Goal: Information Seeking & Learning: Learn about a topic

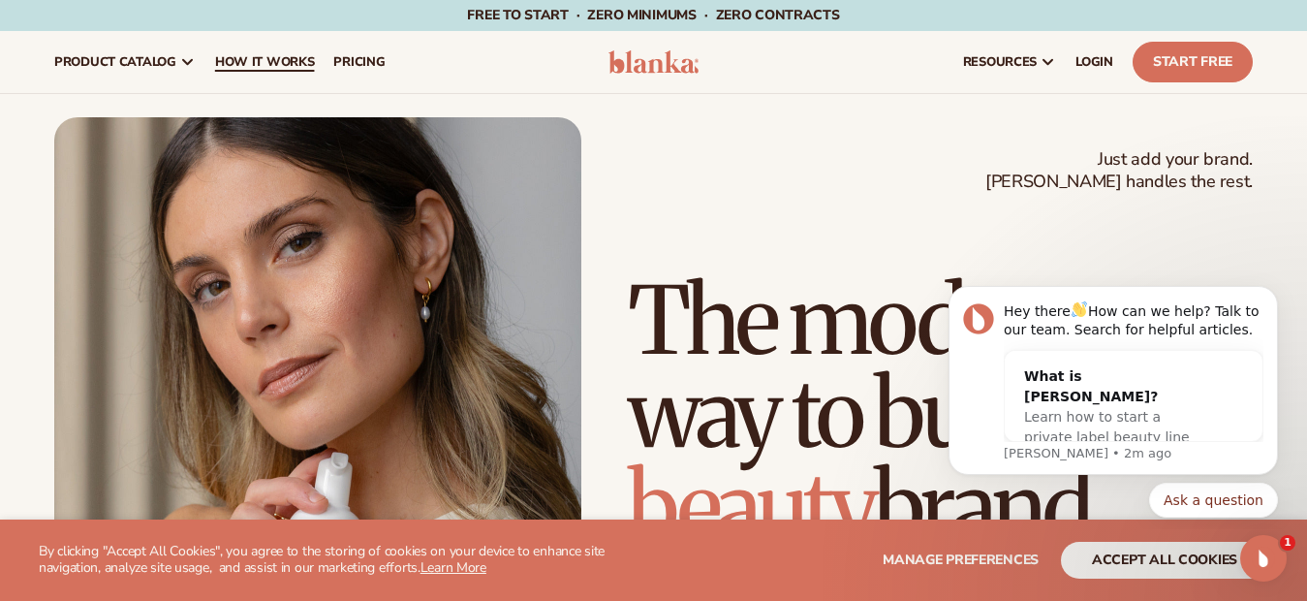
click at [238, 58] on span "How It Works" at bounding box center [265, 62] width 100 height 16
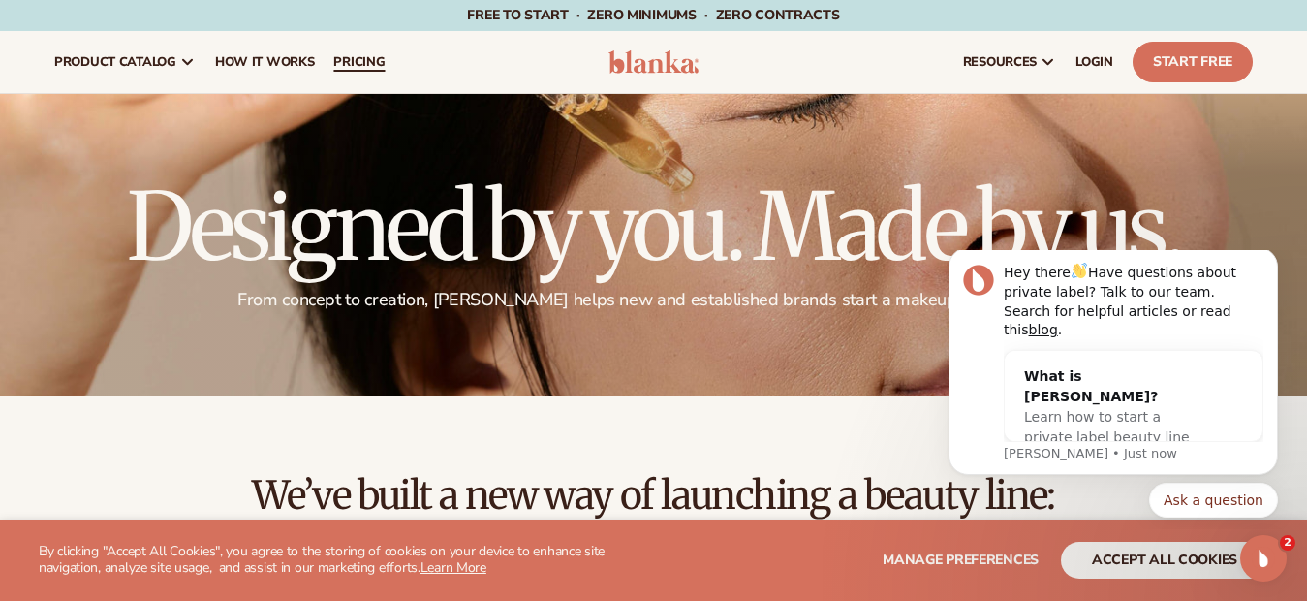
click at [359, 64] on span "pricing" at bounding box center [358, 62] width 51 height 16
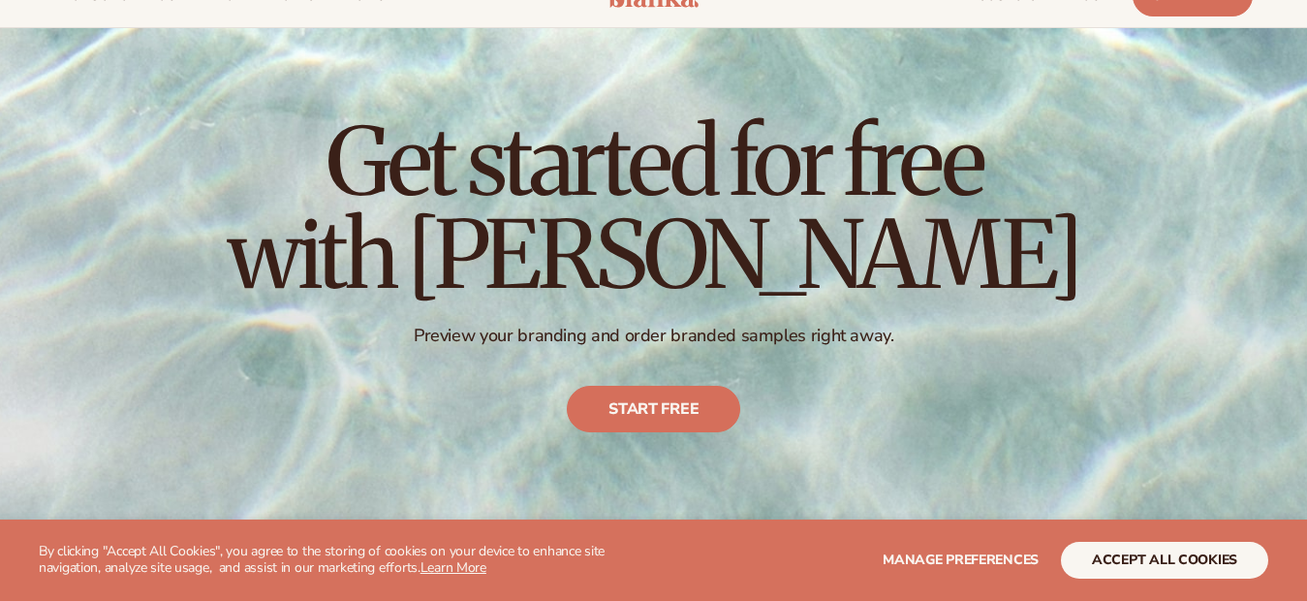
scroll to position [97, 0]
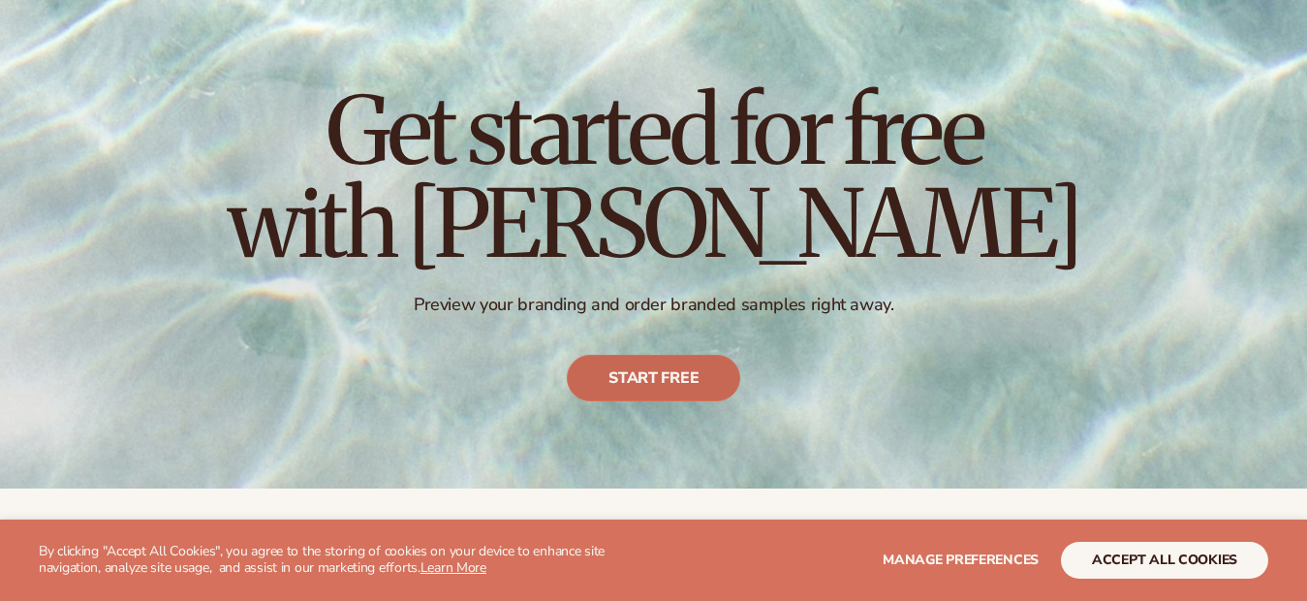
click at [667, 371] on link "Start free" at bounding box center [653, 378] width 173 height 47
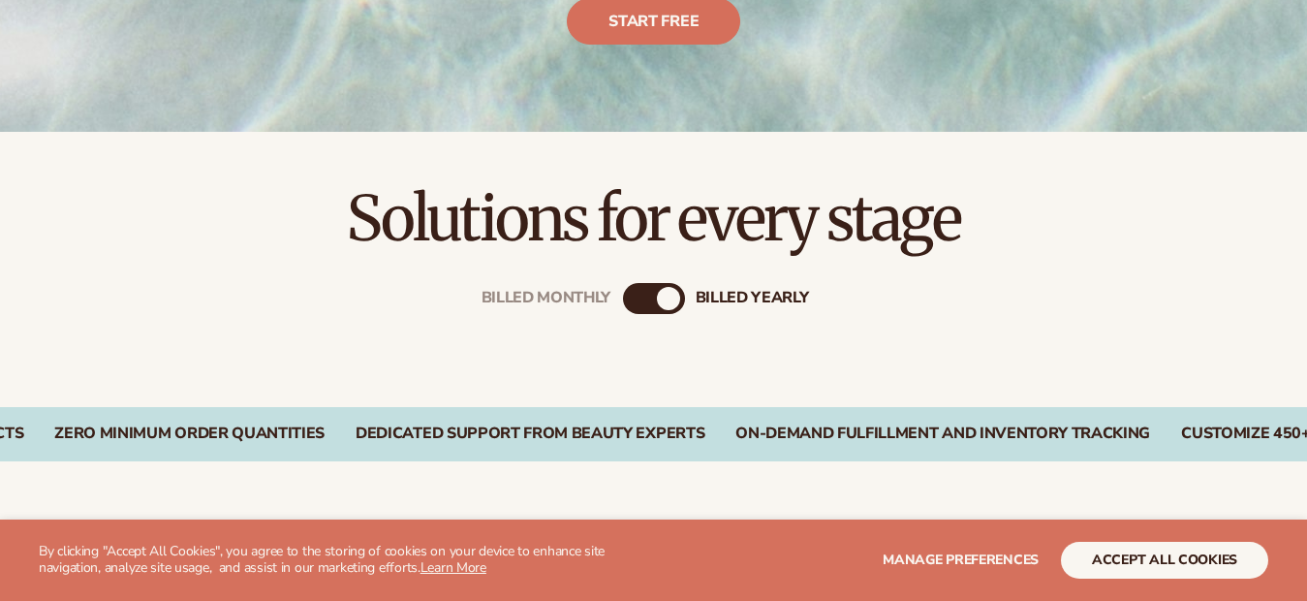
scroll to position [485, 0]
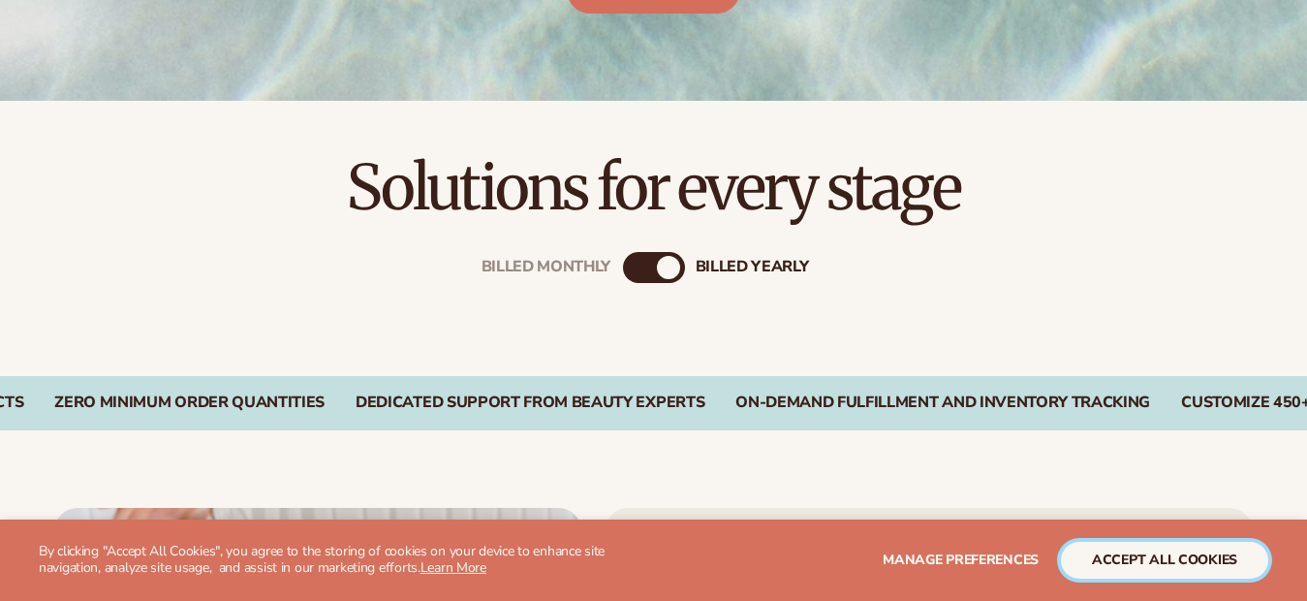
click at [1154, 555] on button "accept all cookies" at bounding box center [1164, 560] width 207 height 37
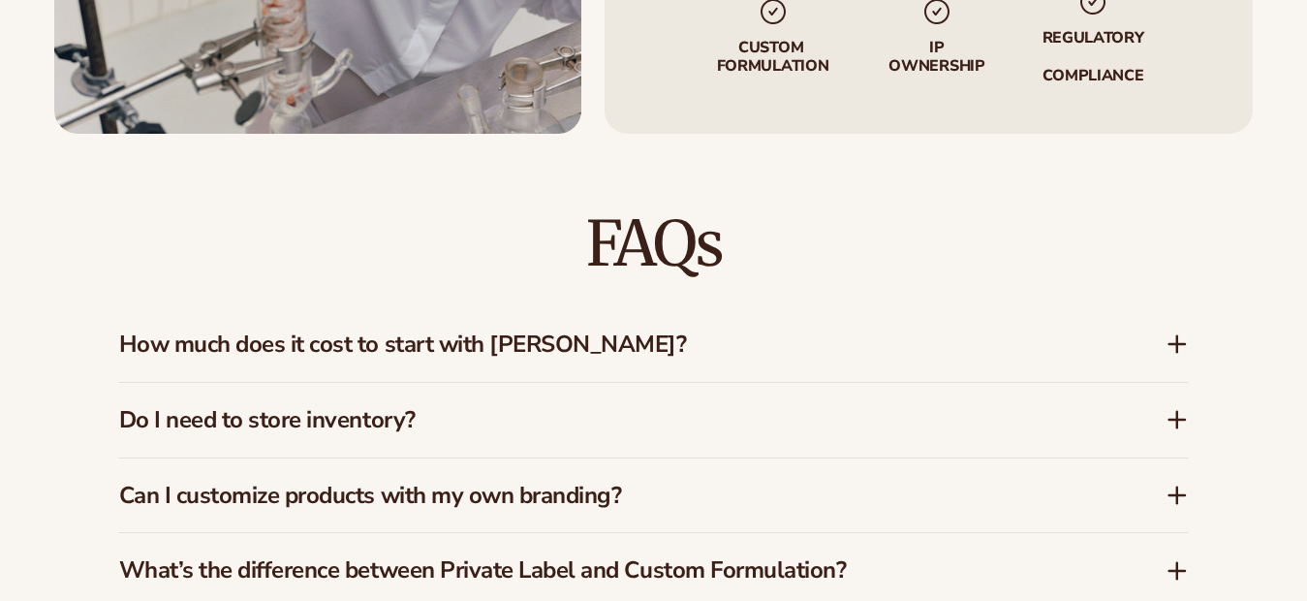
scroll to position [1550, 0]
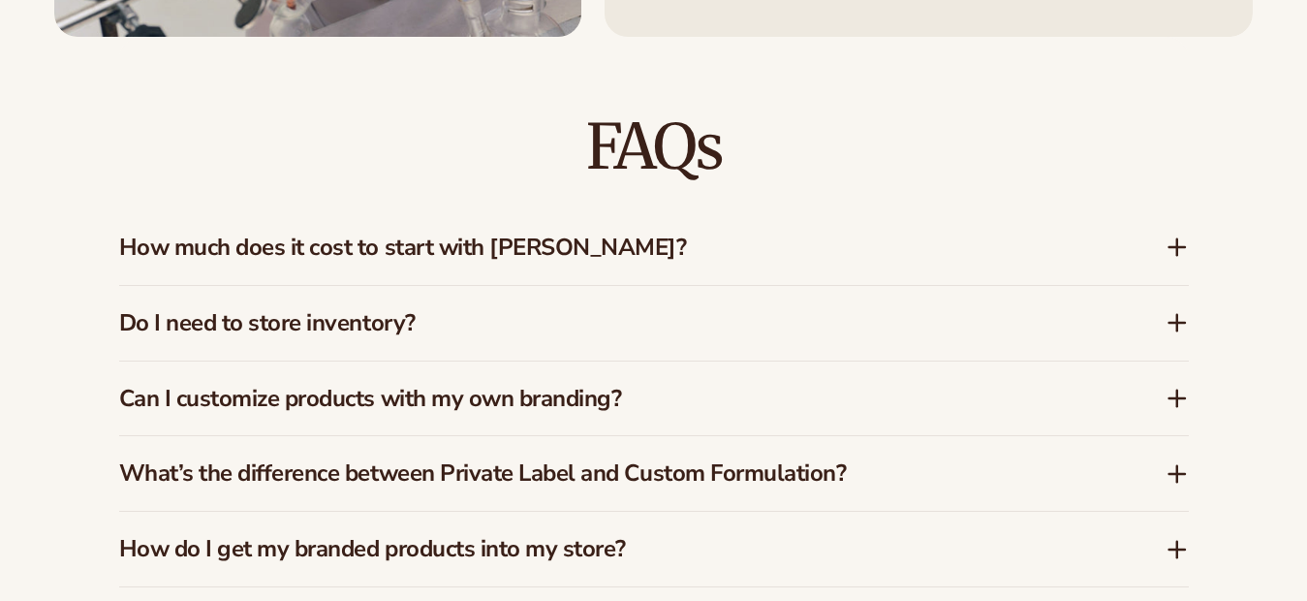
click at [1170, 247] on icon at bounding box center [1178, 247] width 16 height 0
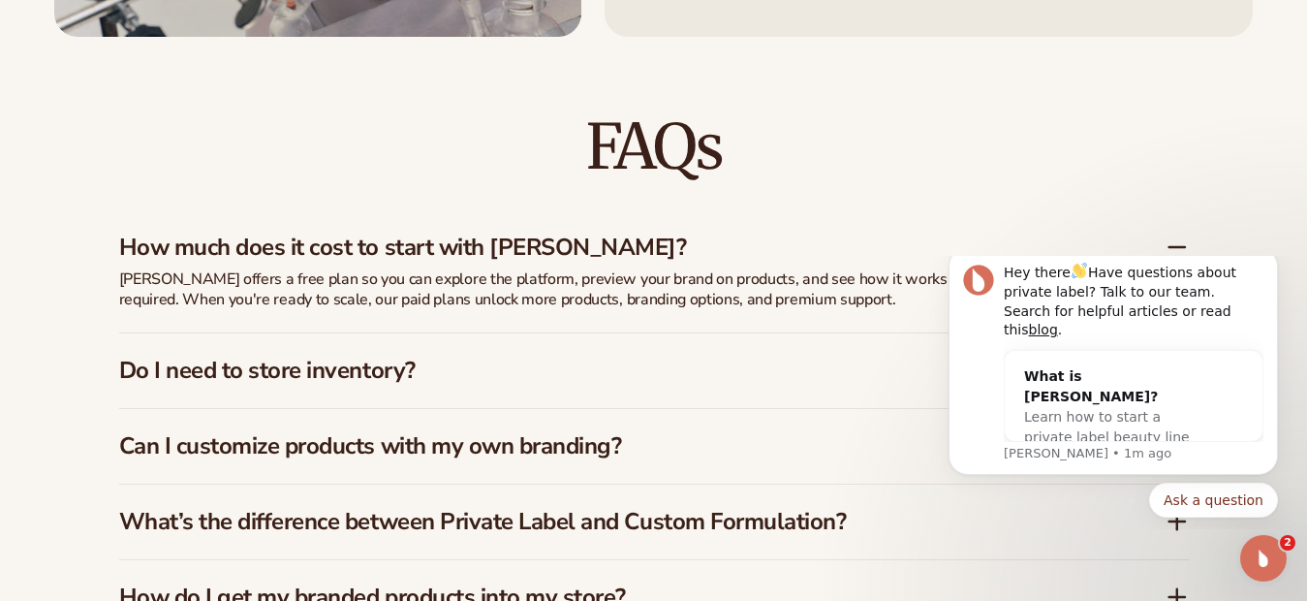
scroll to position [0, 0]
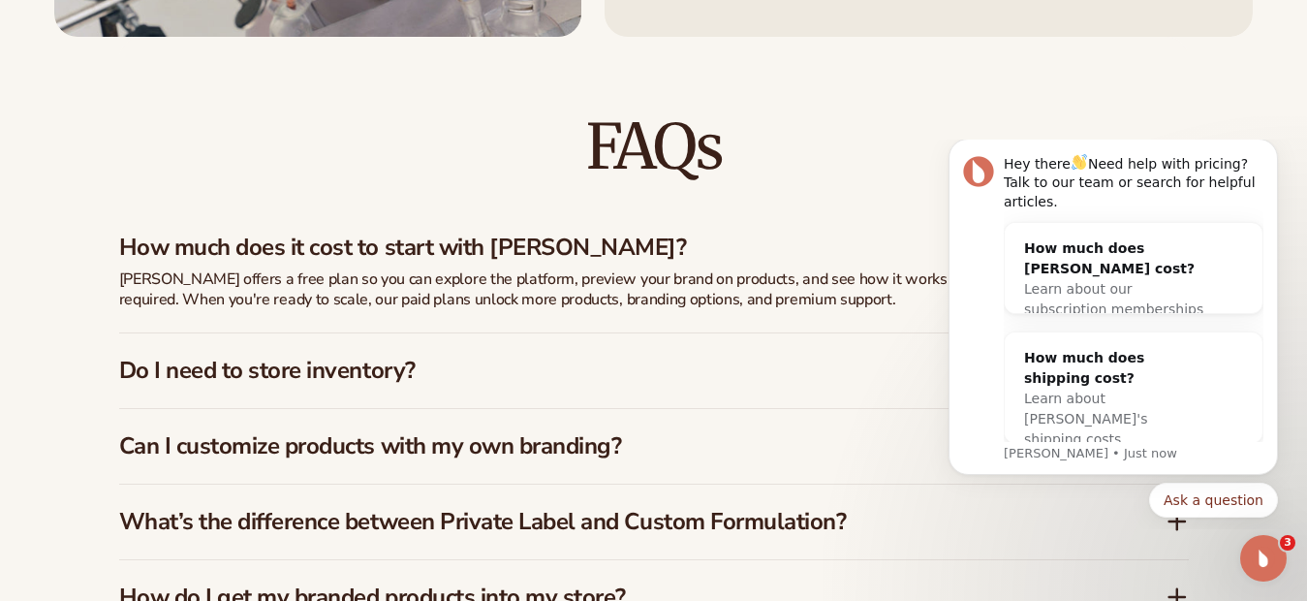
click at [916, 47] on div "FAQs How much does it cost to start with Blanka? Blanka offers a free plan so y…" at bounding box center [654, 488] width 1070 height 902
click at [855, 114] on h2 "FAQs" at bounding box center [654, 146] width 1070 height 65
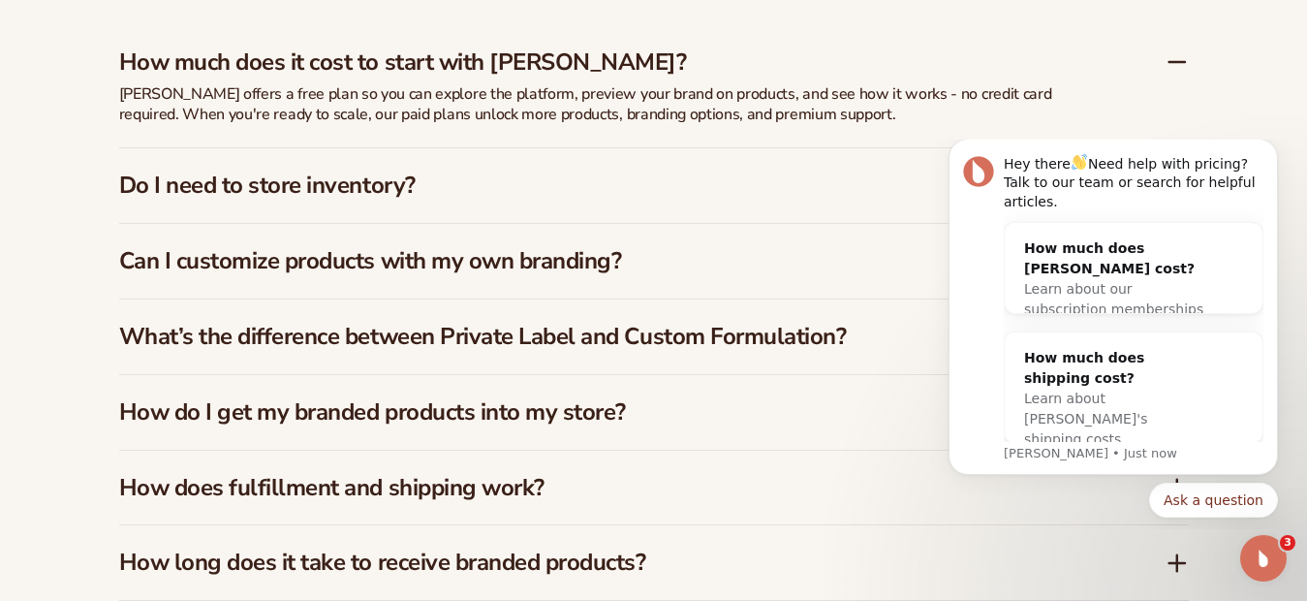
scroll to position [2895, 0]
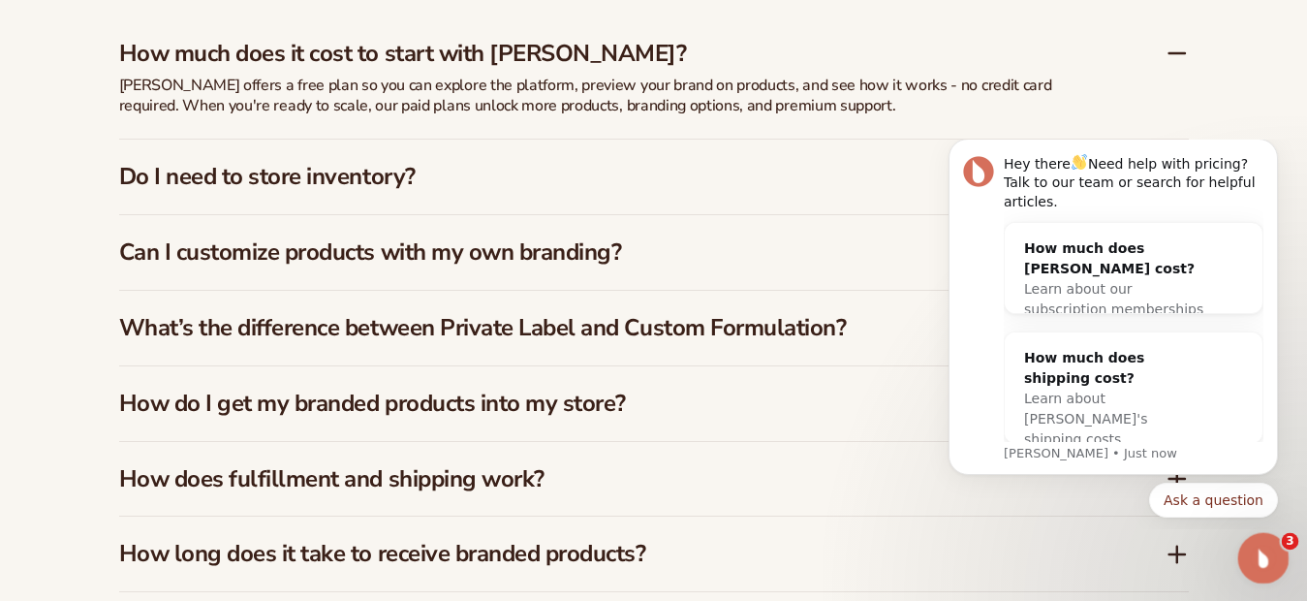
click at [1275, 550] on icon "Open Intercom Messenger" at bounding box center [1261, 556] width 32 height 32
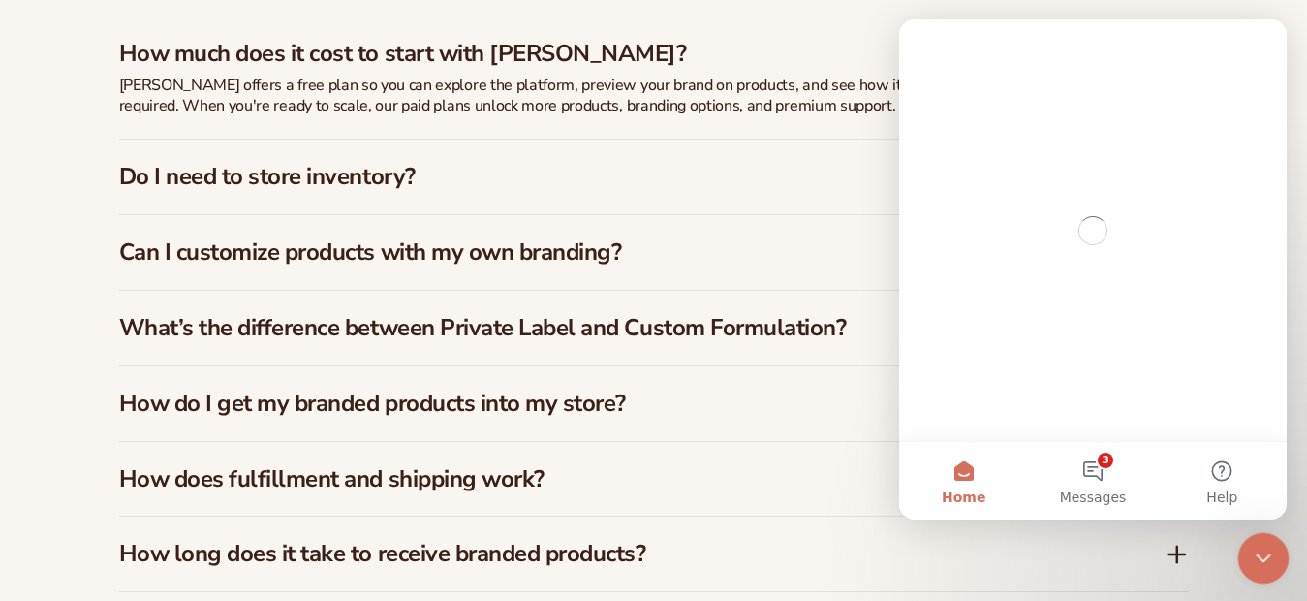
scroll to position [0, 0]
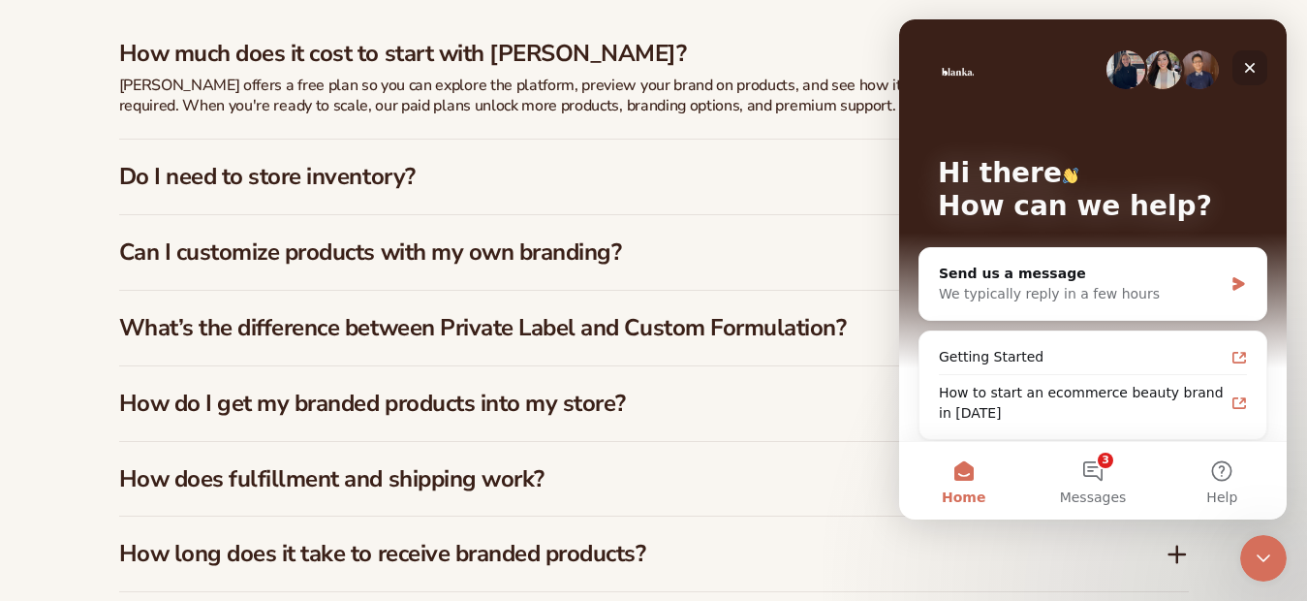
click at [1253, 67] on icon "Close" at bounding box center [1250, 68] width 16 height 16
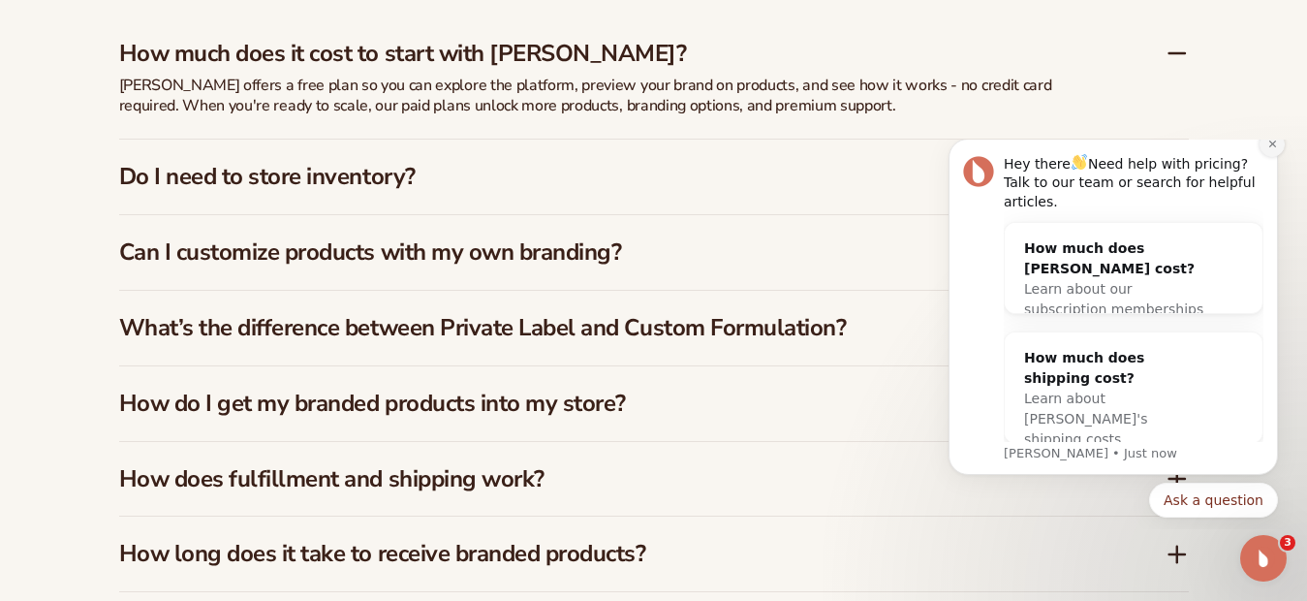
click at [1268, 149] on icon "Dismiss notification" at bounding box center [1273, 144] width 11 height 11
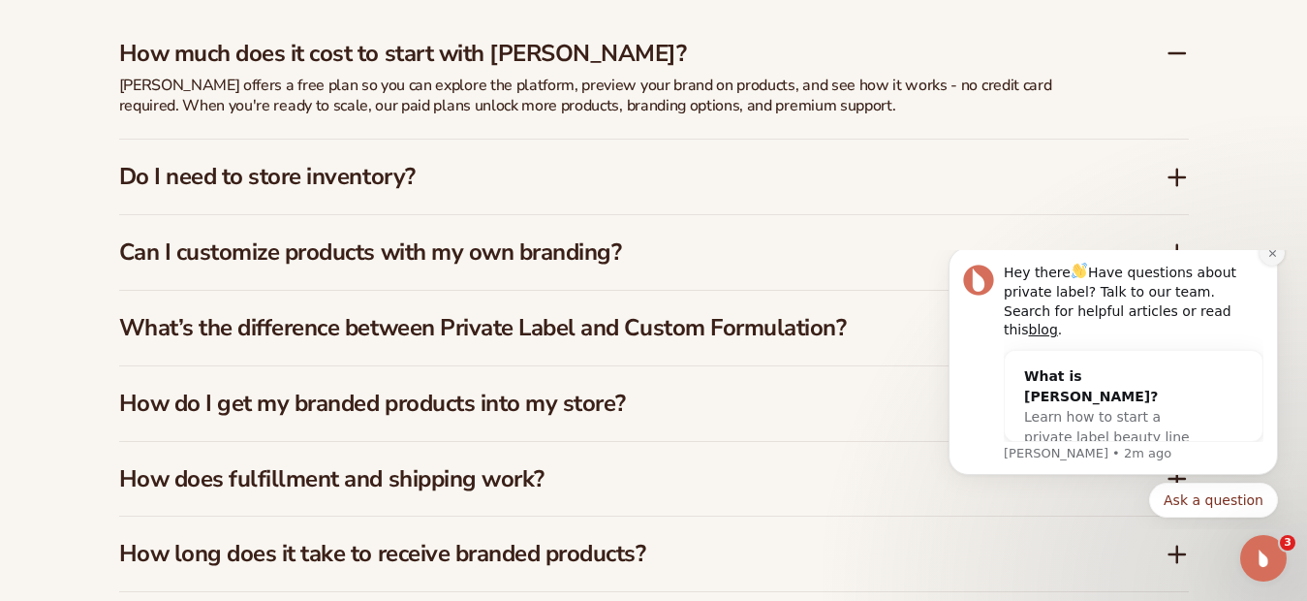
click at [1270, 257] on icon "Dismiss notification" at bounding box center [1271, 253] width 7 height 7
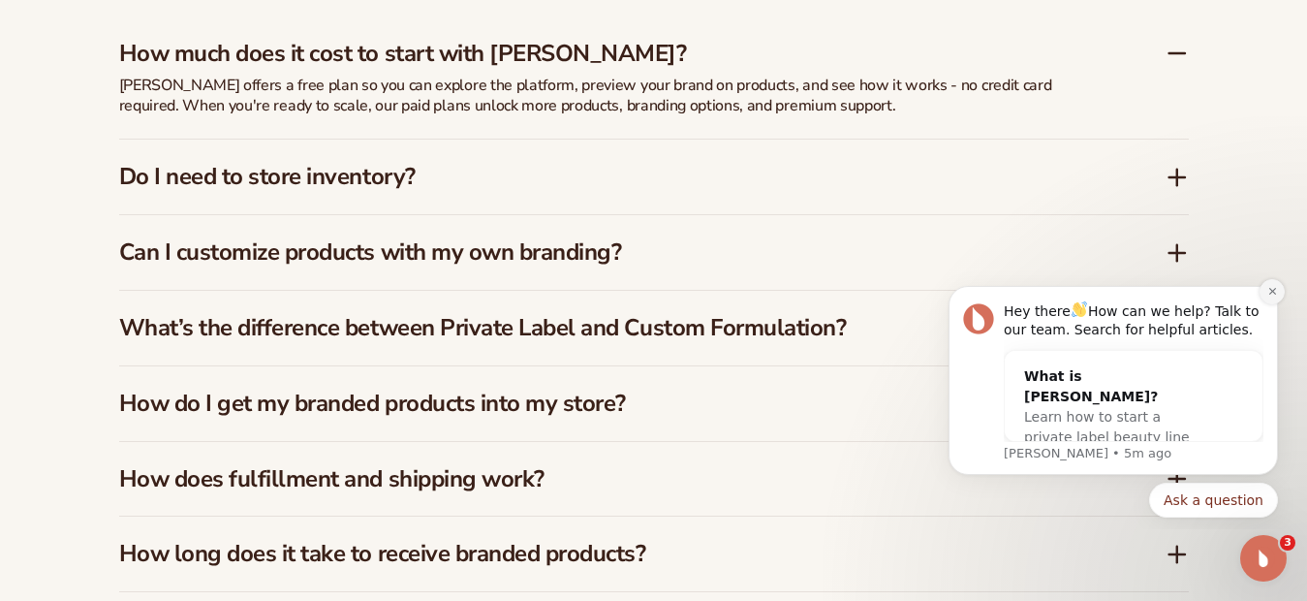
click at [1268, 289] on icon "Dismiss notification" at bounding box center [1273, 291] width 11 height 11
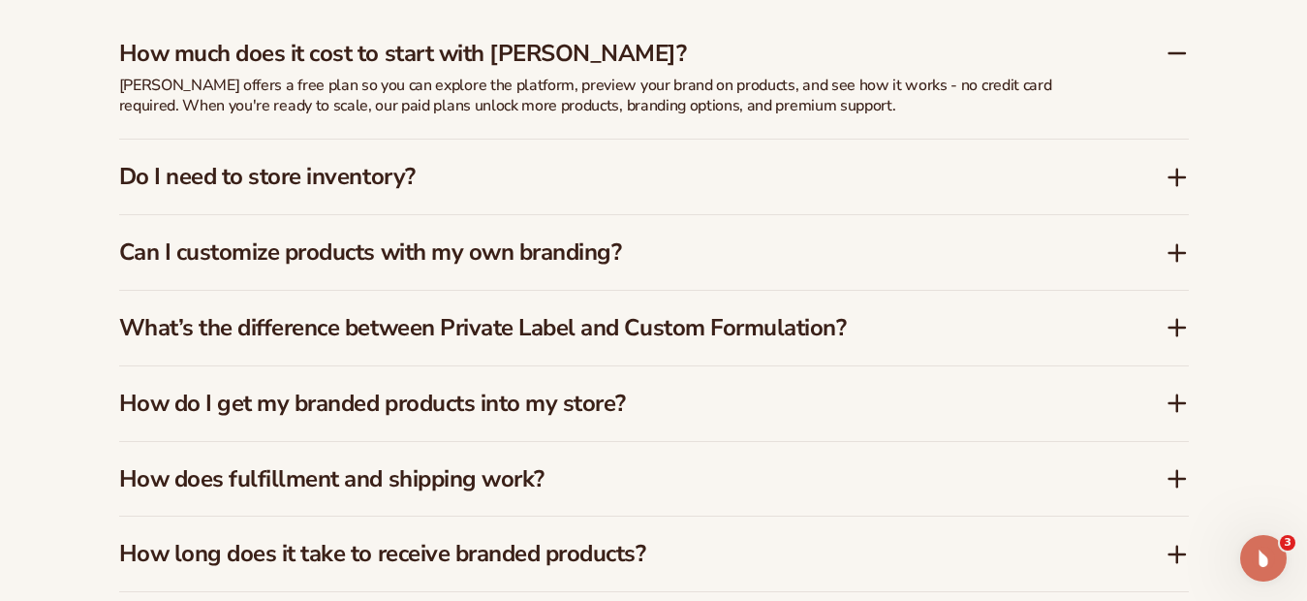
click at [1171, 53] on icon at bounding box center [1178, 53] width 16 height 0
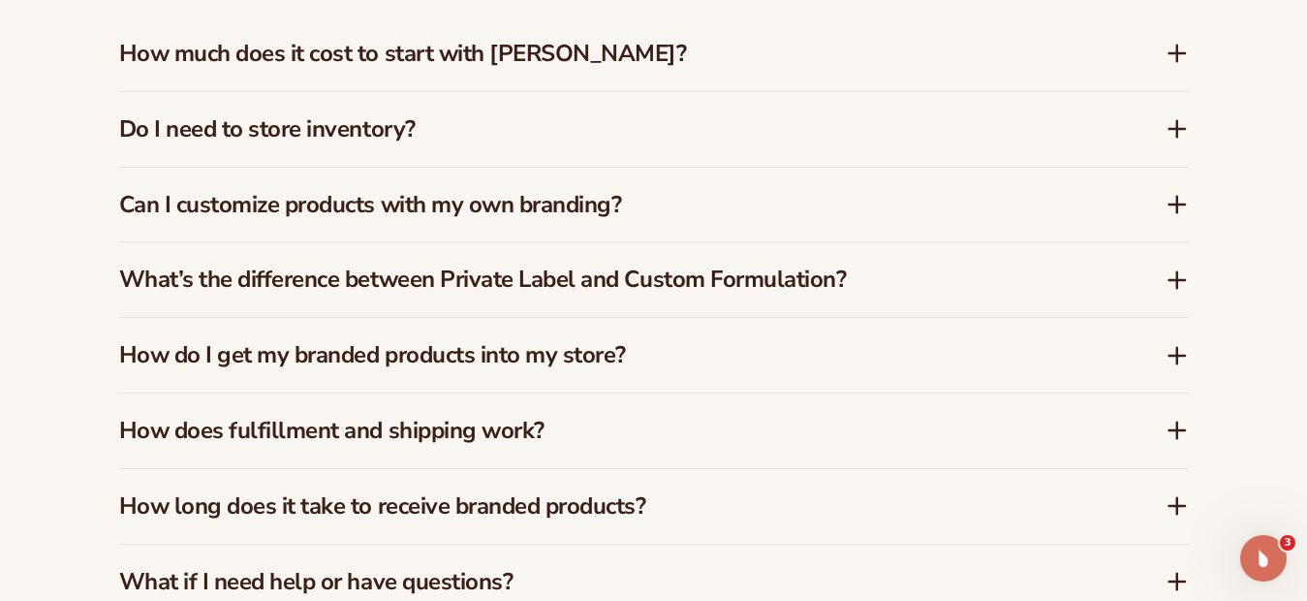
click at [1177, 121] on icon at bounding box center [1177, 129] width 0 height 16
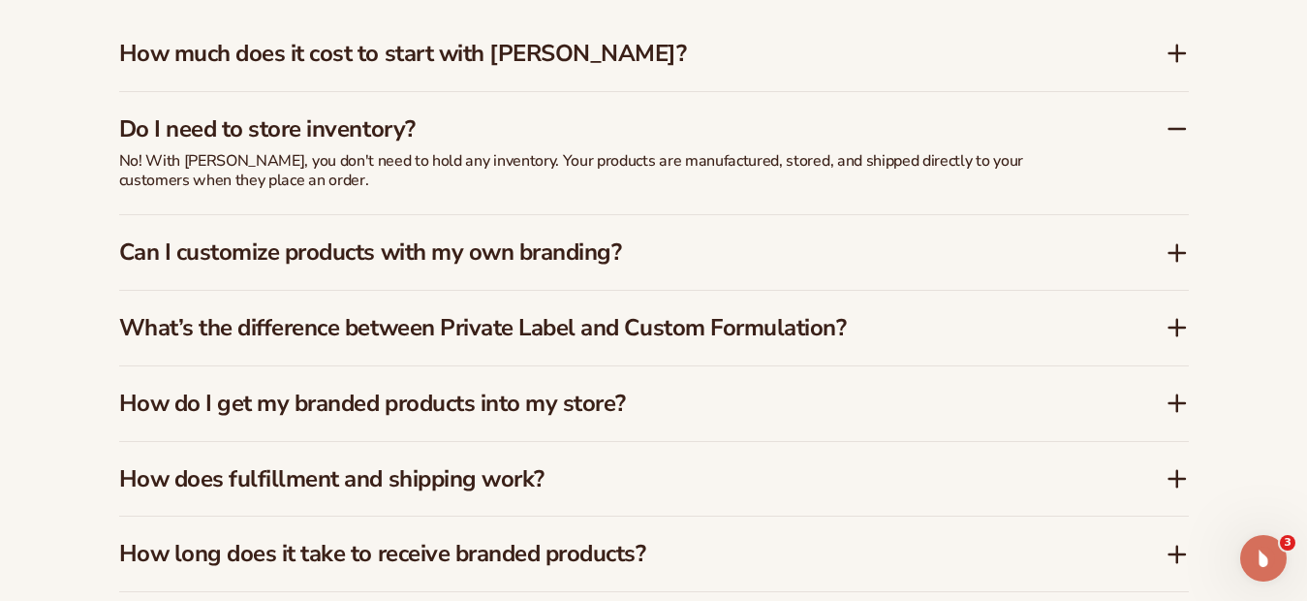
click at [1175, 117] on icon at bounding box center [1177, 128] width 23 height 23
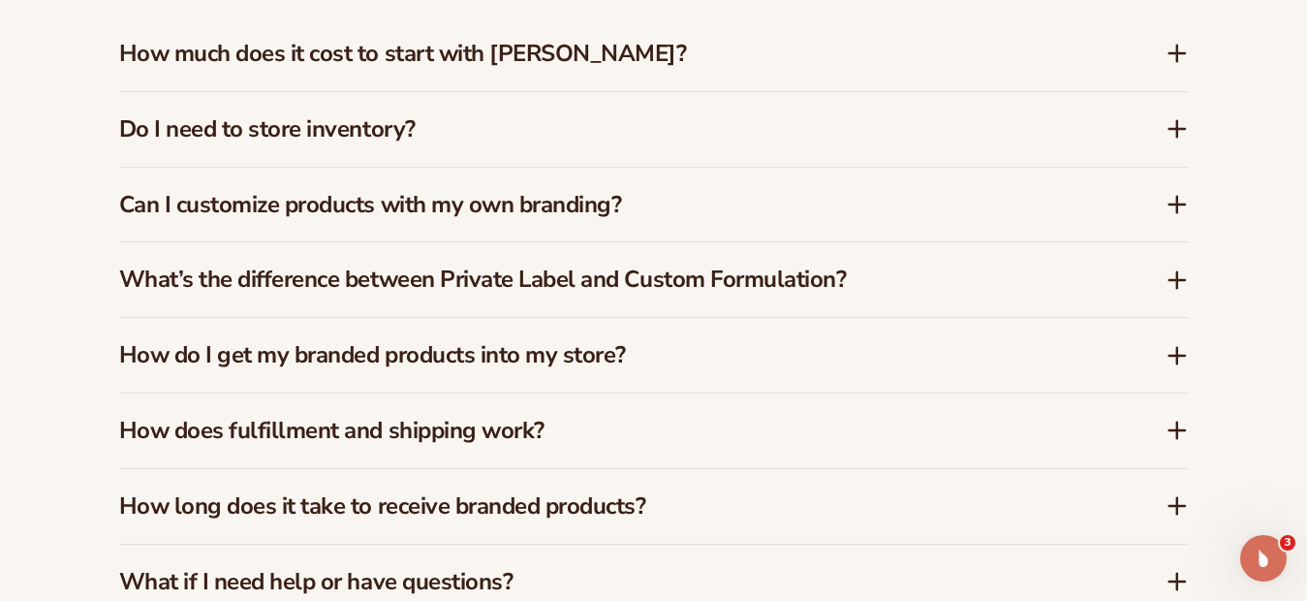
click at [1178, 204] on icon at bounding box center [1178, 204] width 16 height 0
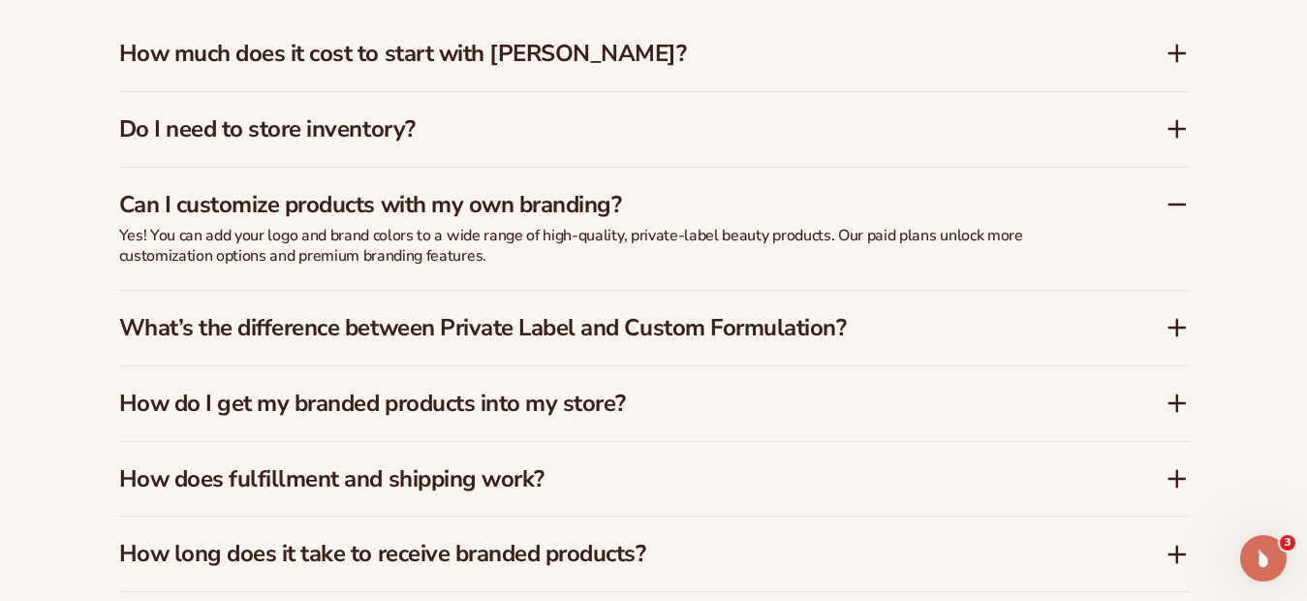
click at [1176, 193] on icon at bounding box center [1177, 204] width 23 height 23
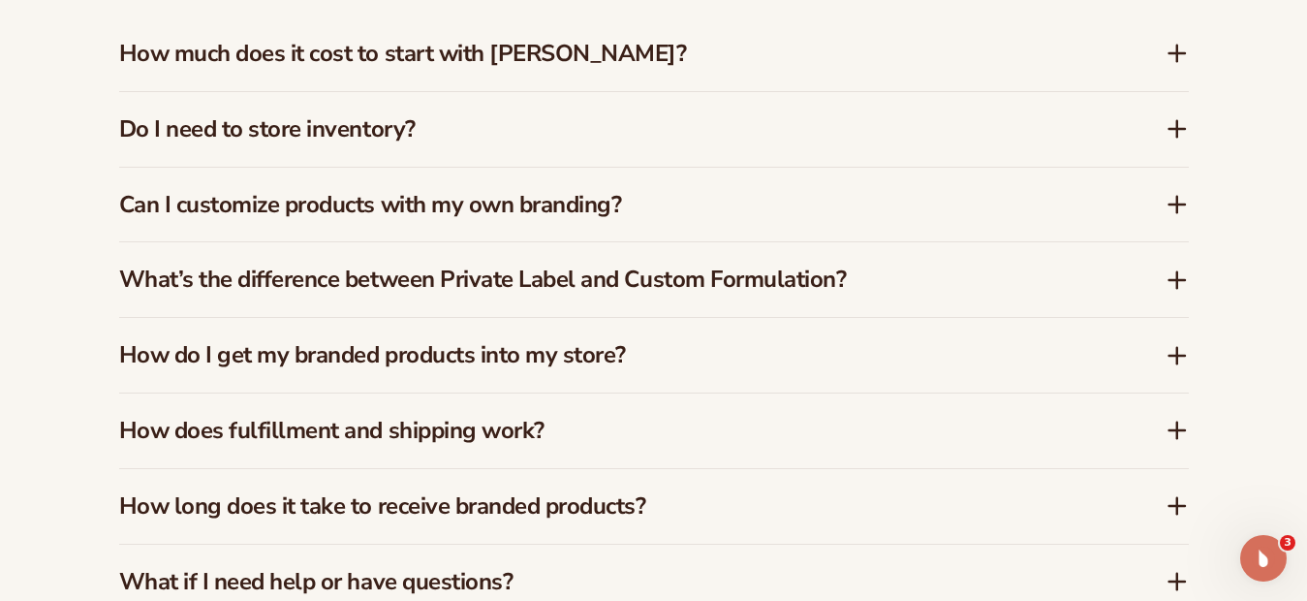
click at [1181, 268] on icon at bounding box center [1177, 279] width 23 height 23
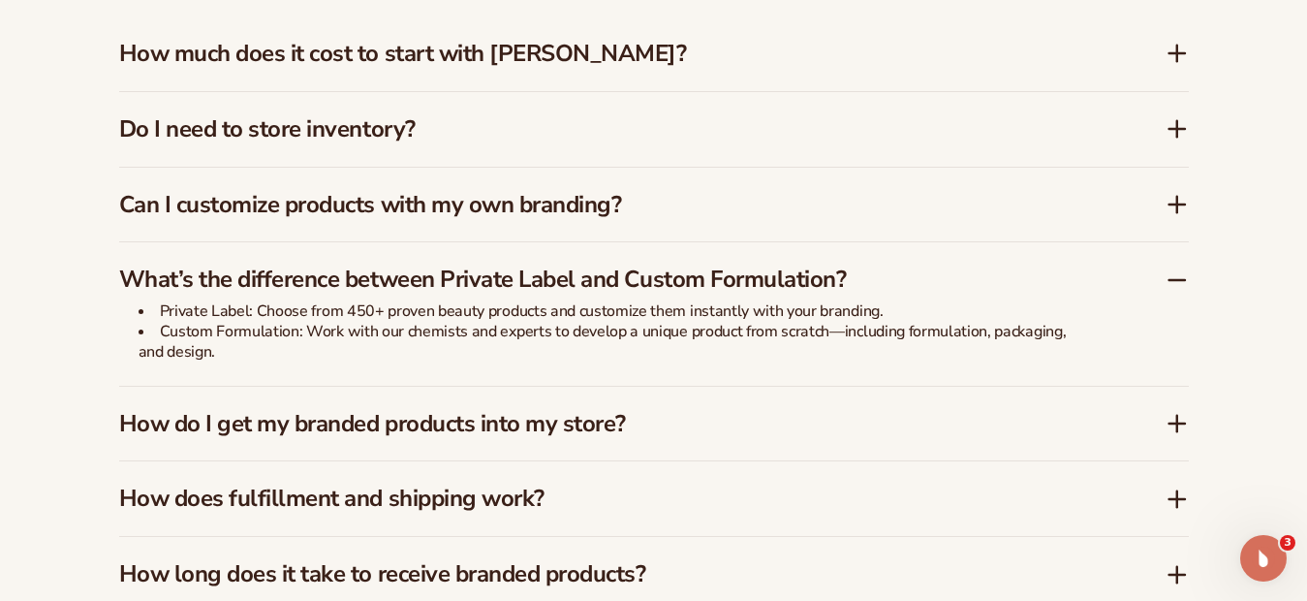
click at [1183, 268] on icon at bounding box center [1177, 279] width 23 height 23
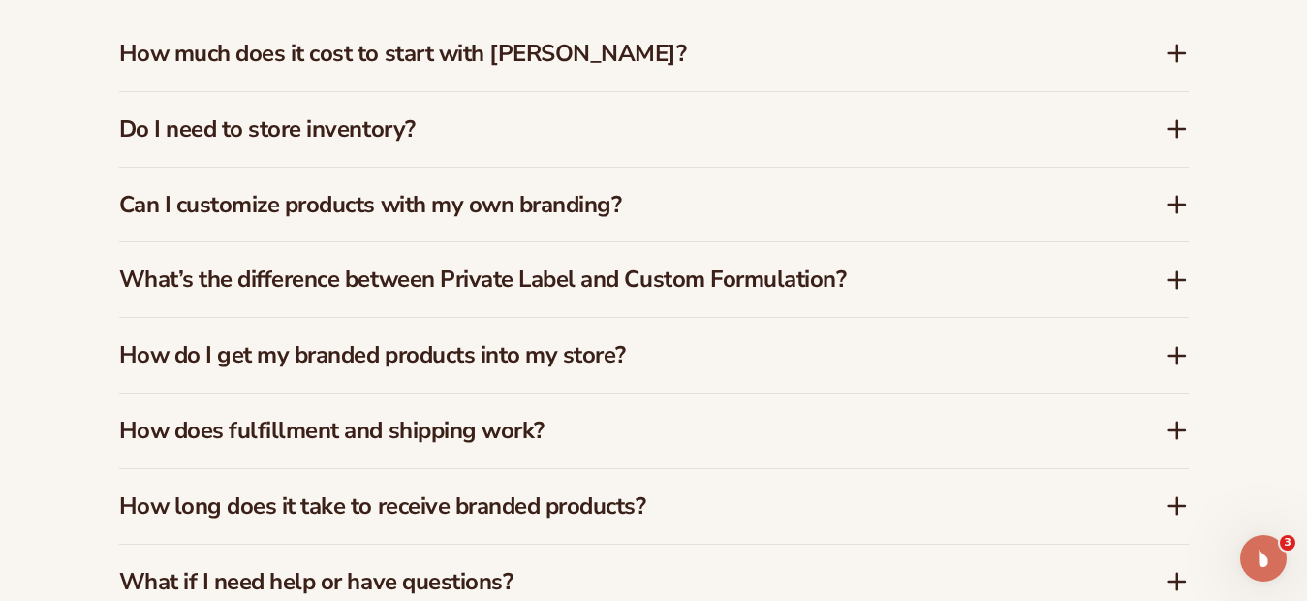
click at [1177, 347] on icon at bounding box center [1177, 355] width 0 height 16
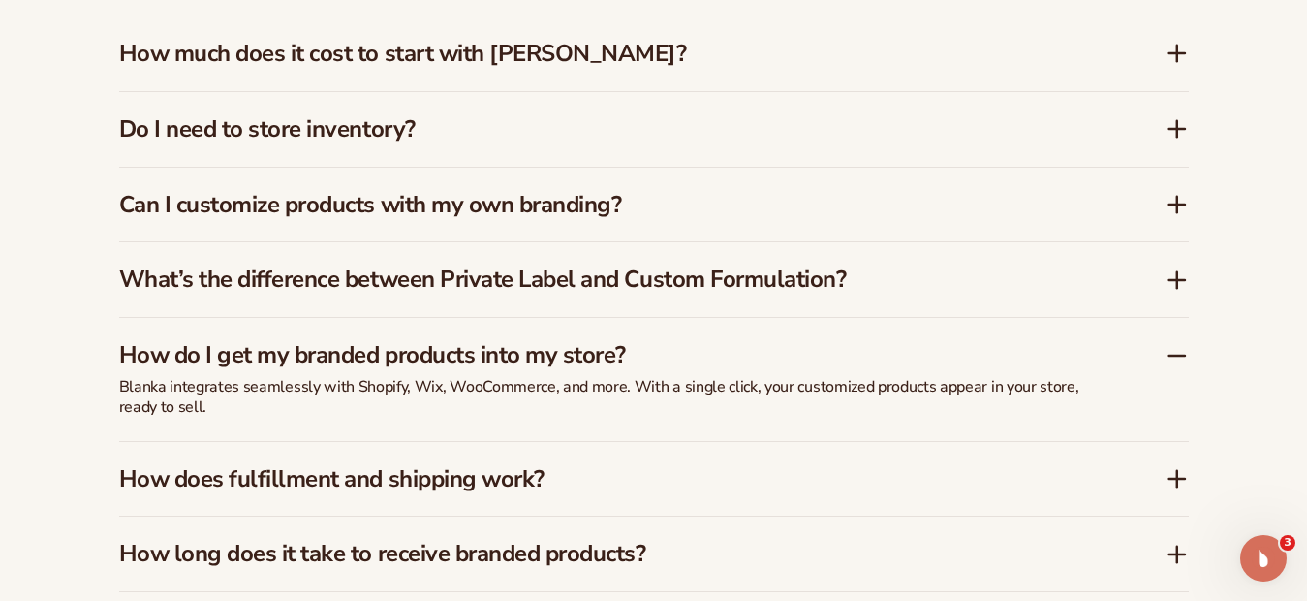
click at [1179, 356] on icon at bounding box center [1178, 356] width 16 height 0
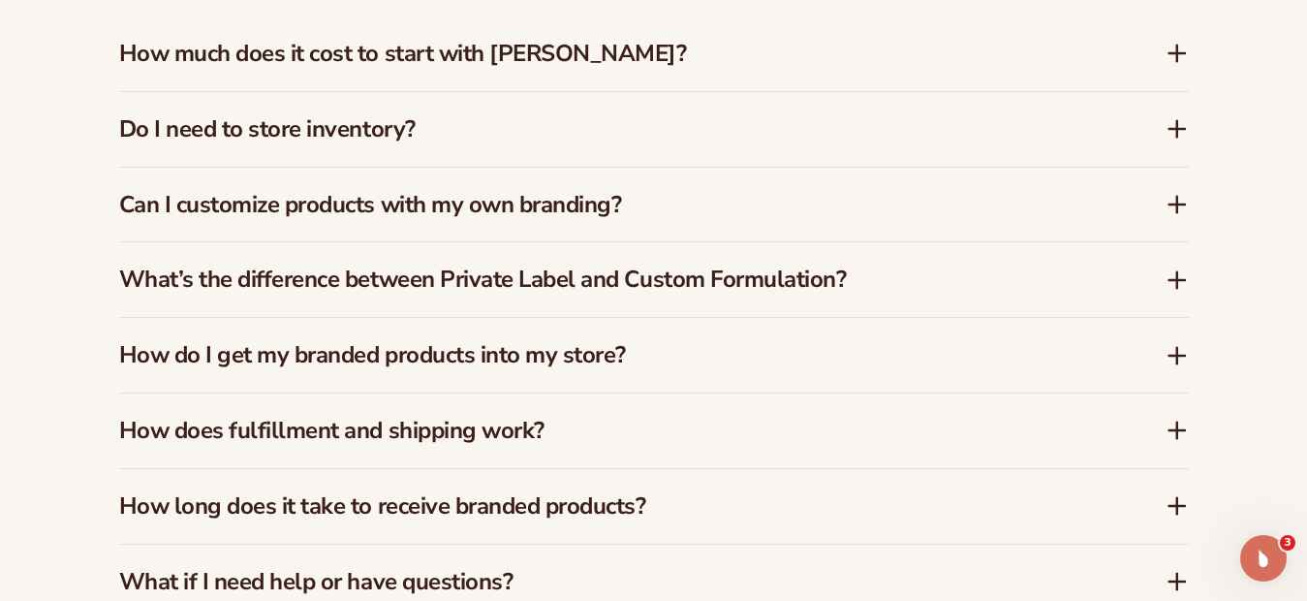
scroll to position [2991, 0]
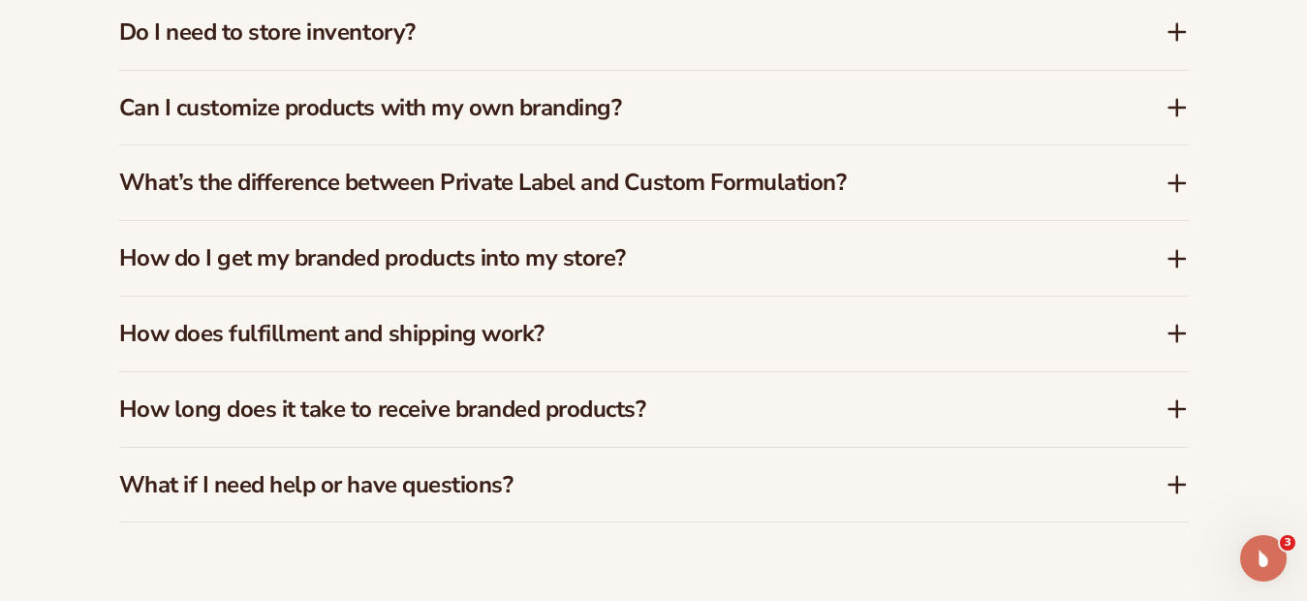
click at [1178, 322] on icon at bounding box center [1177, 333] width 23 height 23
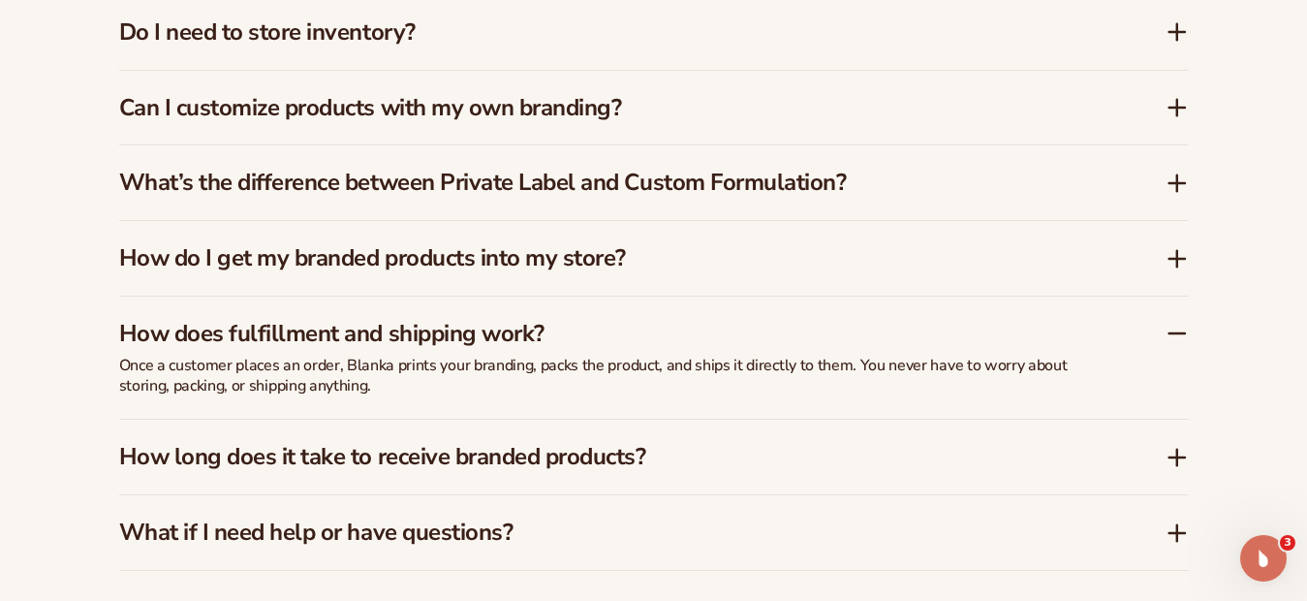
click at [1185, 322] on icon at bounding box center [1177, 333] width 23 height 23
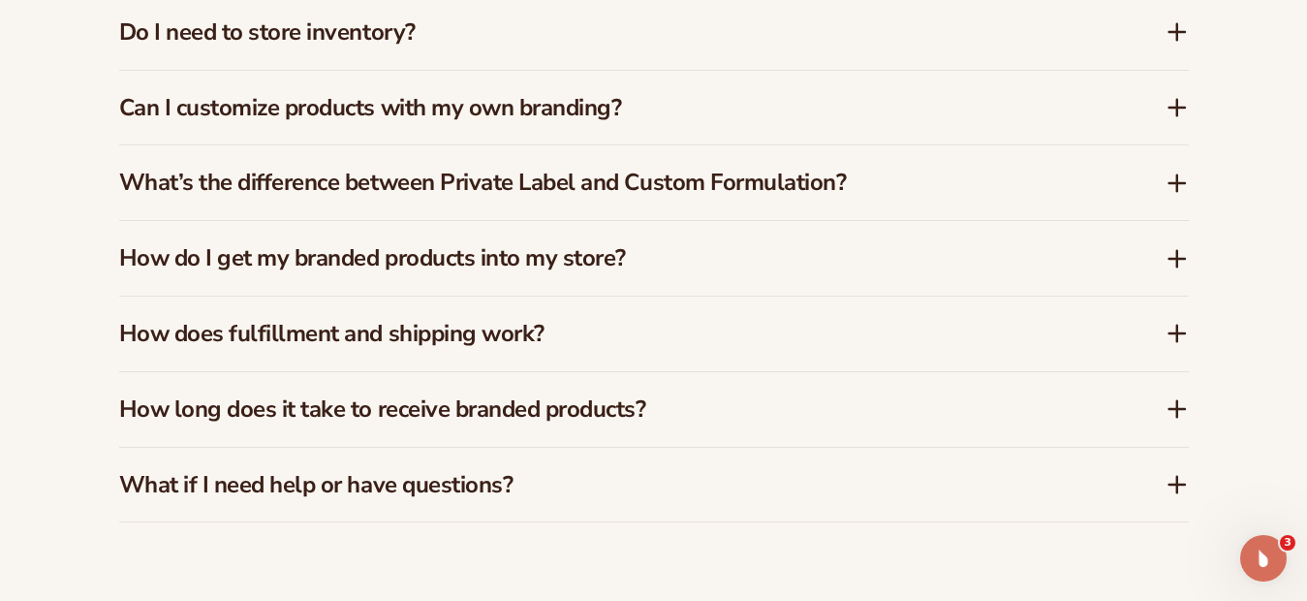
click at [1177, 401] on icon at bounding box center [1177, 409] width 0 height 16
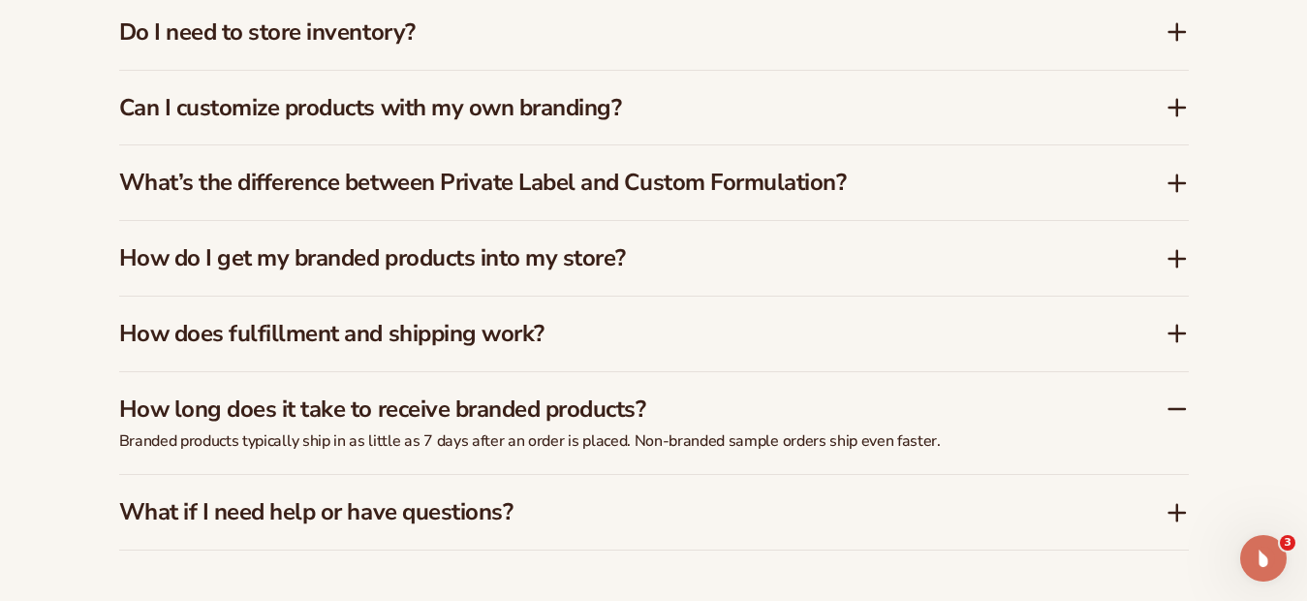
click at [1179, 397] on icon at bounding box center [1177, 408] width 23 height 23
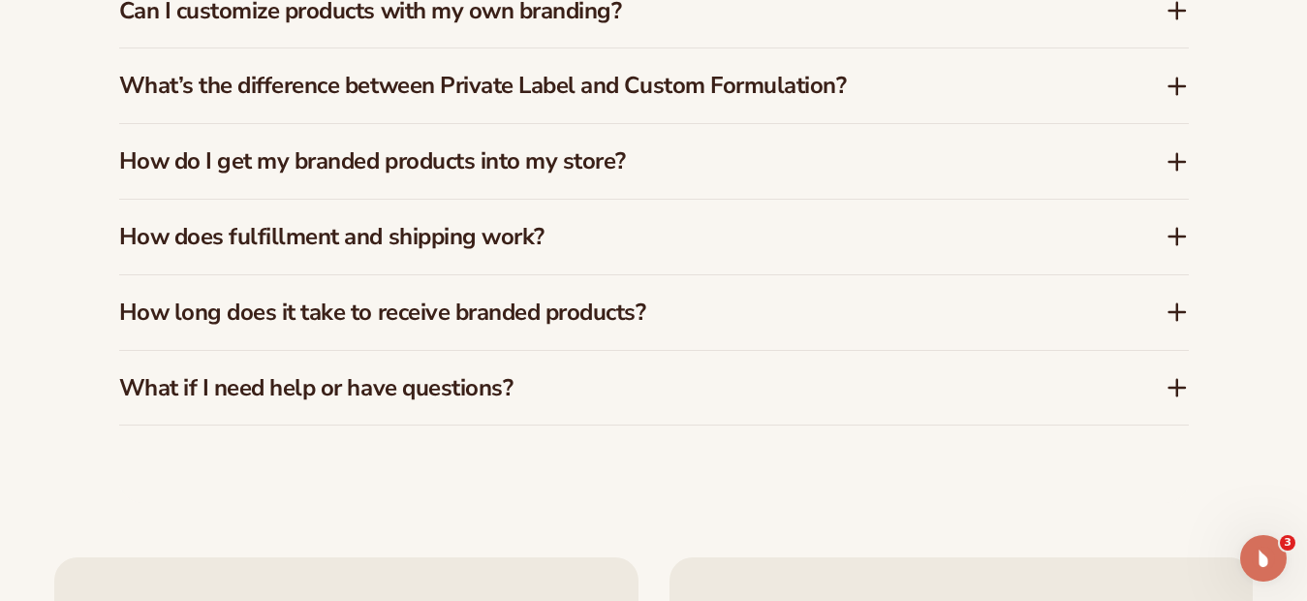
scroll to position [3185, 0]
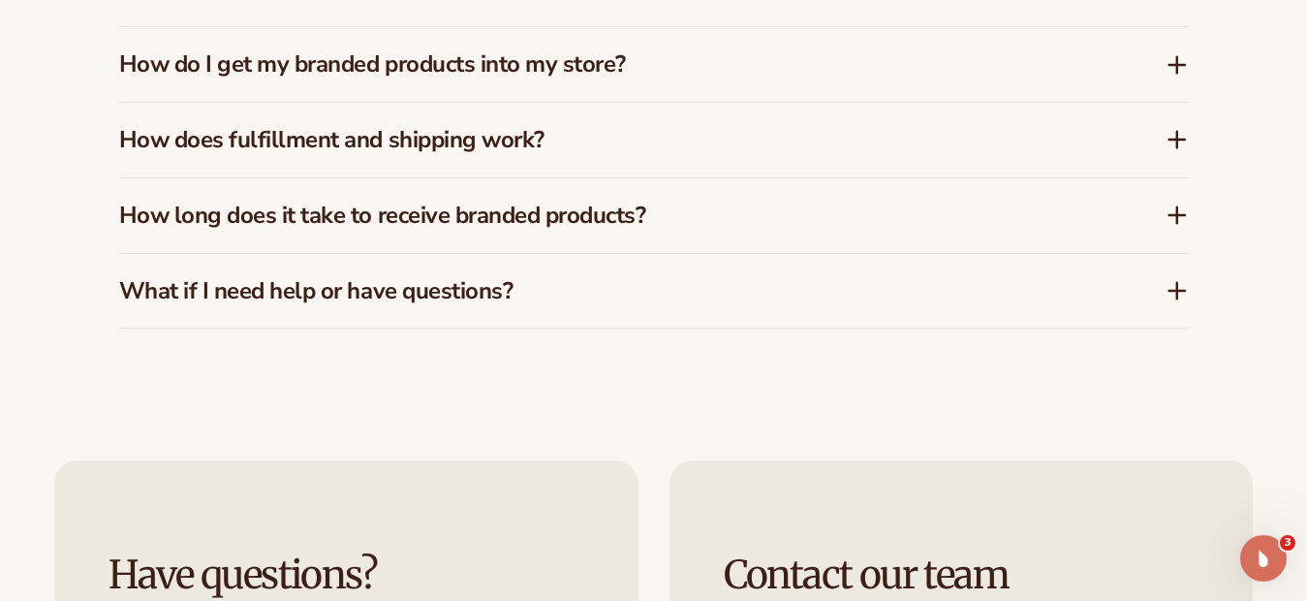
click at [1184, 279] on icon at bounding box center [1177, 290] width 23 height 23
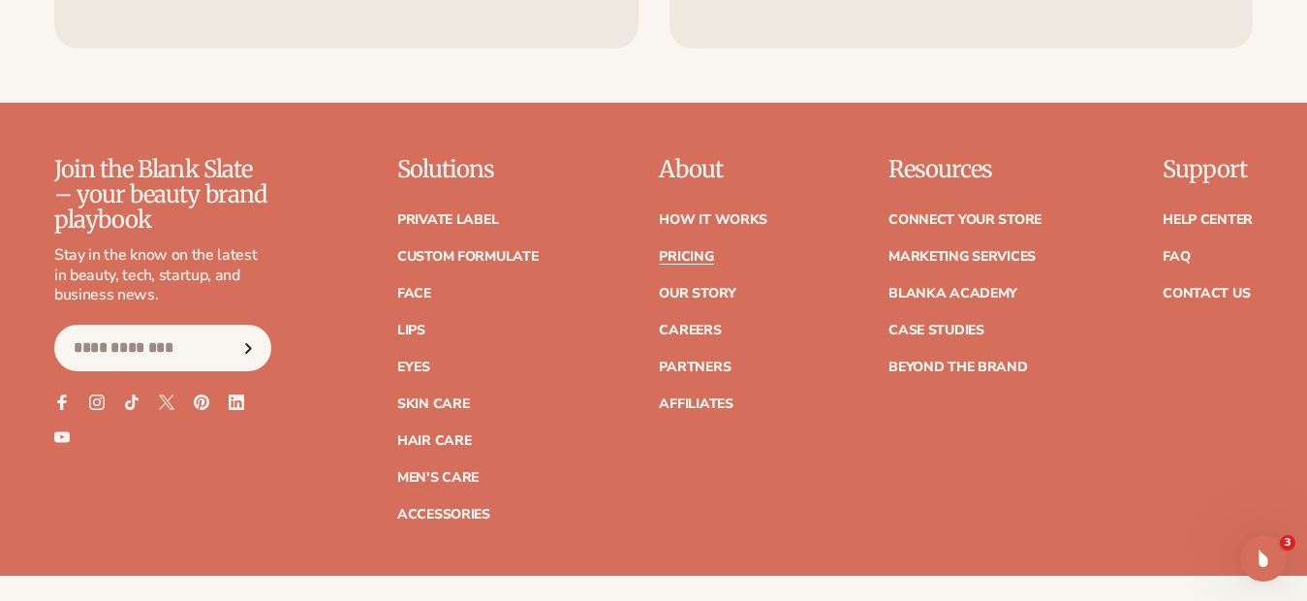
scroll to position [4057, 0]
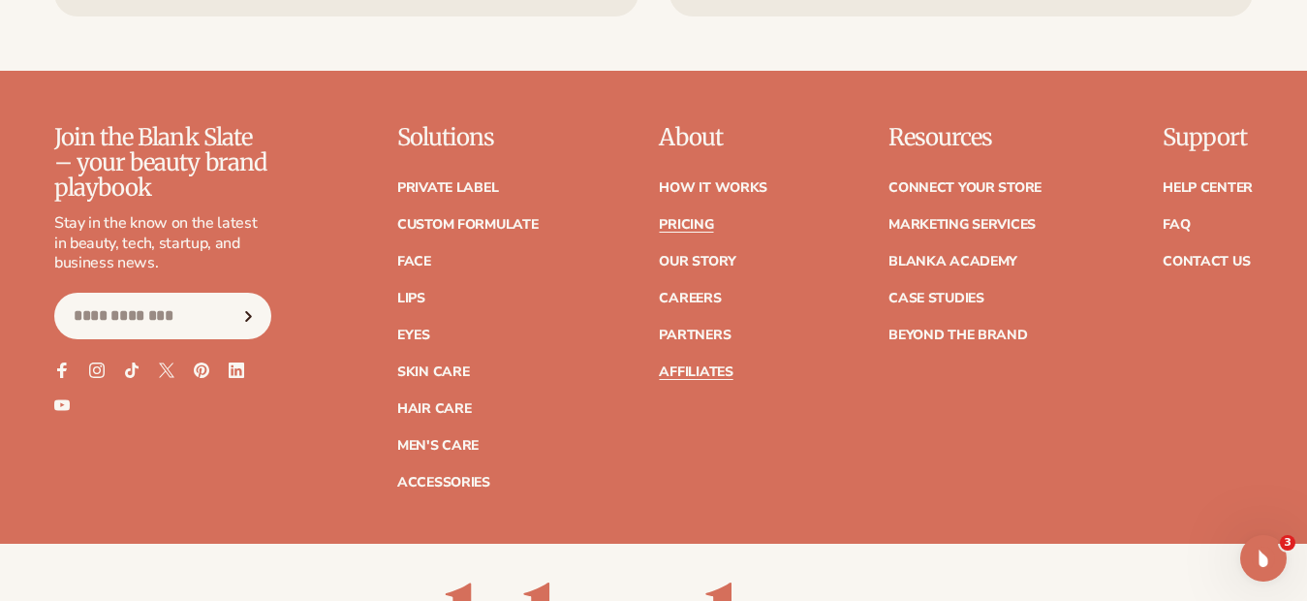
click at [684, 365] on link "Affiliates" at bounding box center [696, 372] width 74 height 14
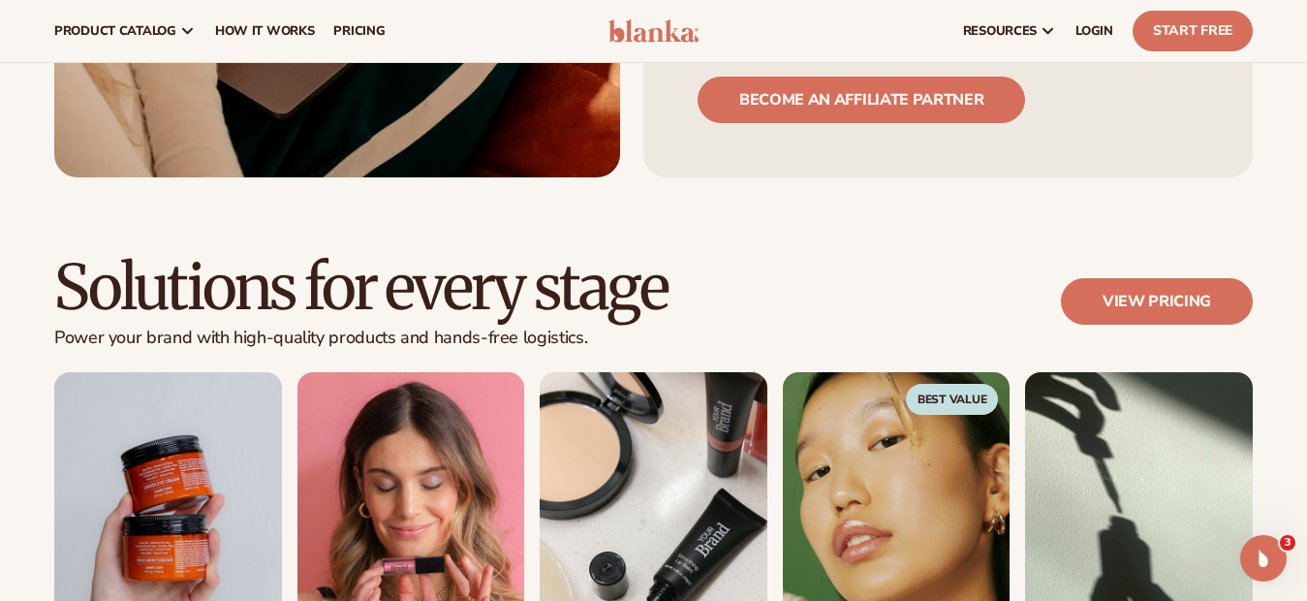
scroll to position [1454, 0]
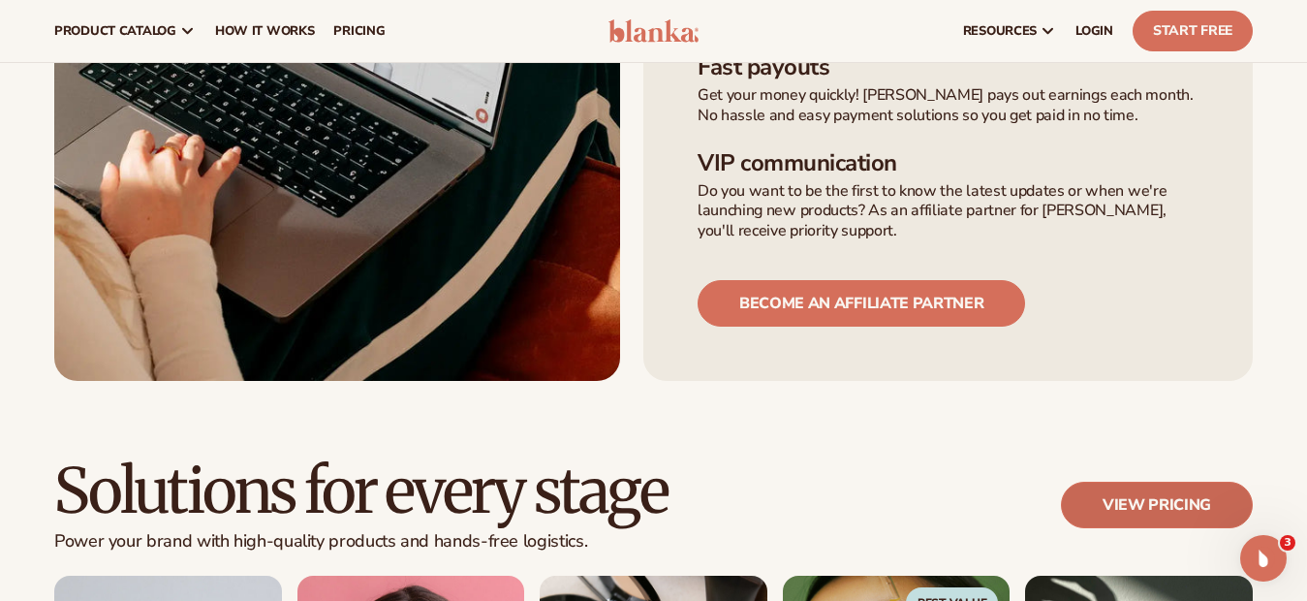
click at [1165, 482] on link "View pricing" at bounding box center [1157, 505] width 192 height 47
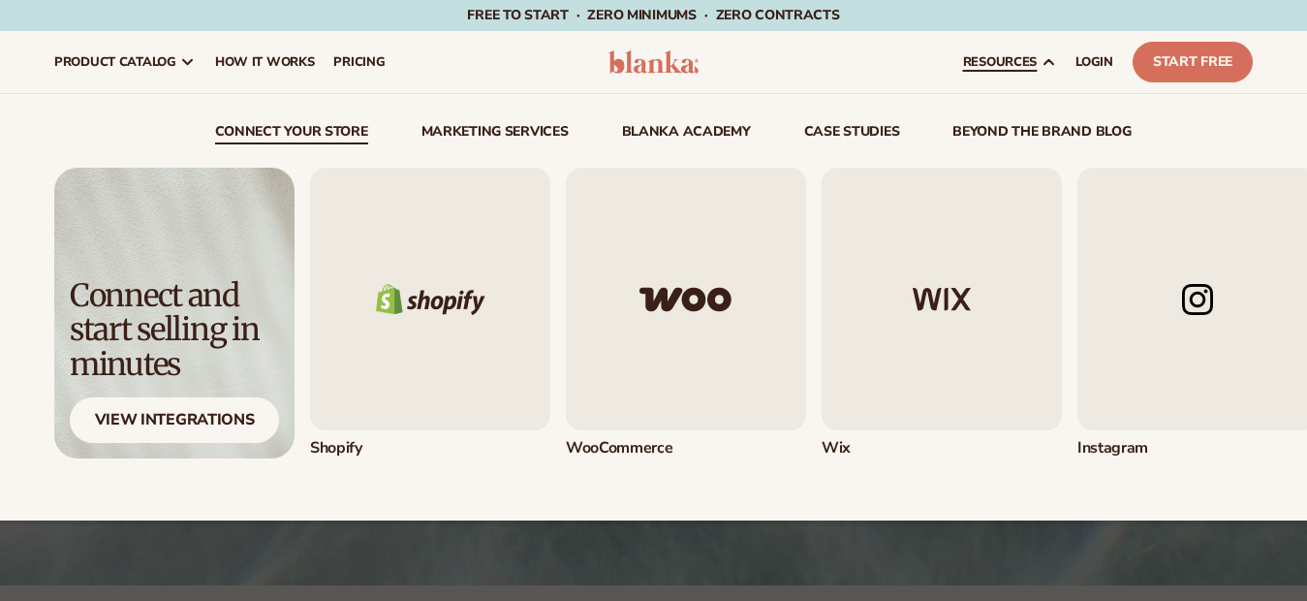
click at [1042, 59] on icon at bounding box center [1049, 62] width 16 height 16
click at [374, 293] on img "1 / 5" at bounding box center [430, 299] width 240 height 263
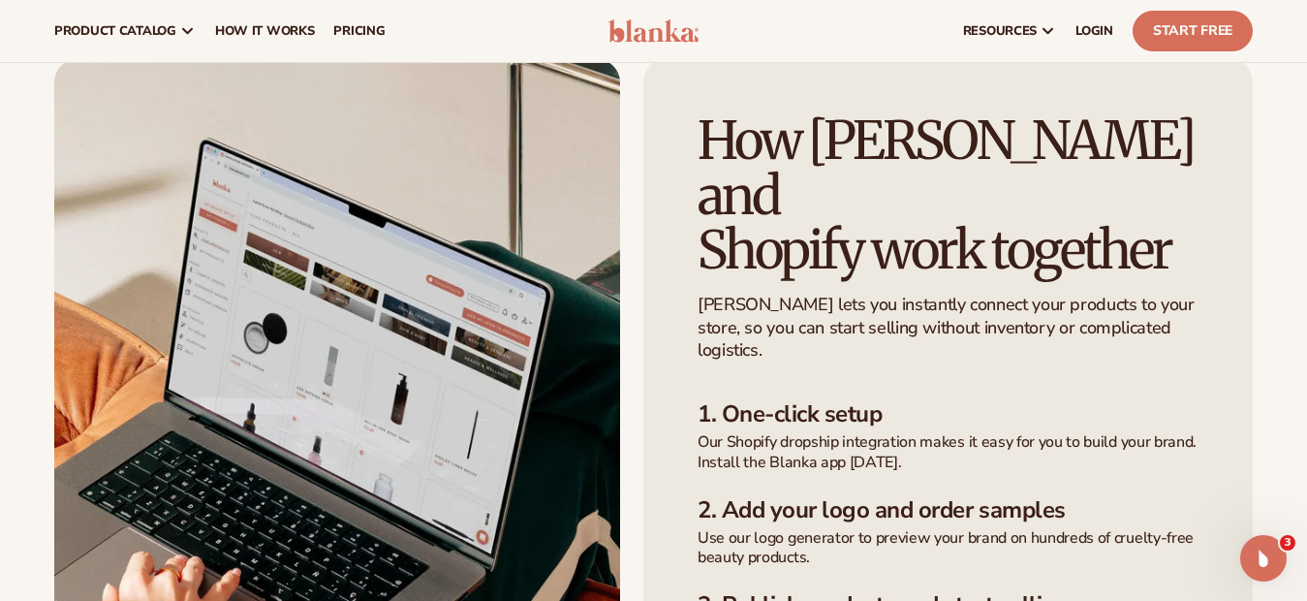
scroll to position [388, 0]
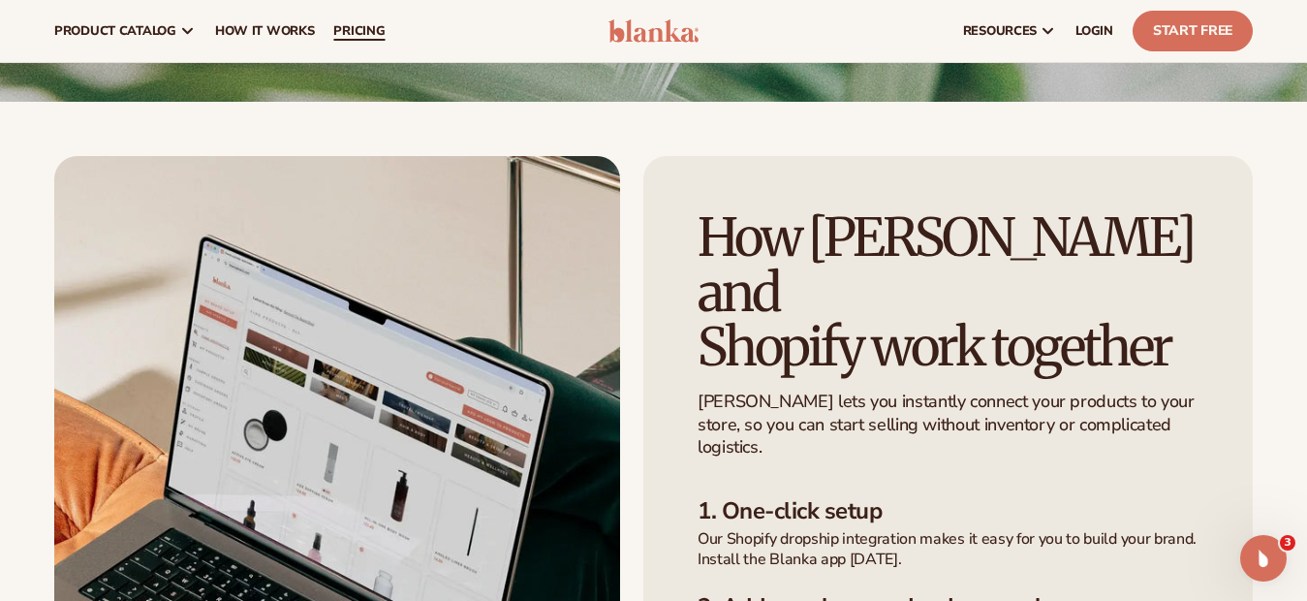
click at [345, 32] on span "pricing" at bounding box center [358, 31] width 51 height 16
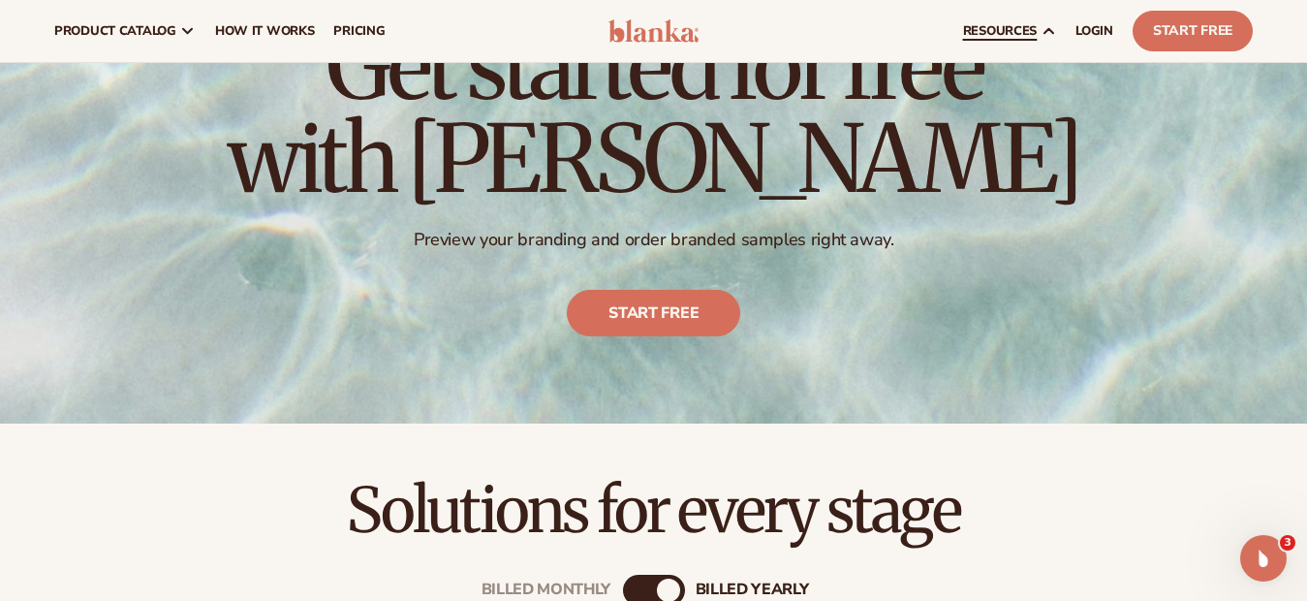
scroll to position [97, 0]
